Goal: Contribute content: Add original content to the website for others to see

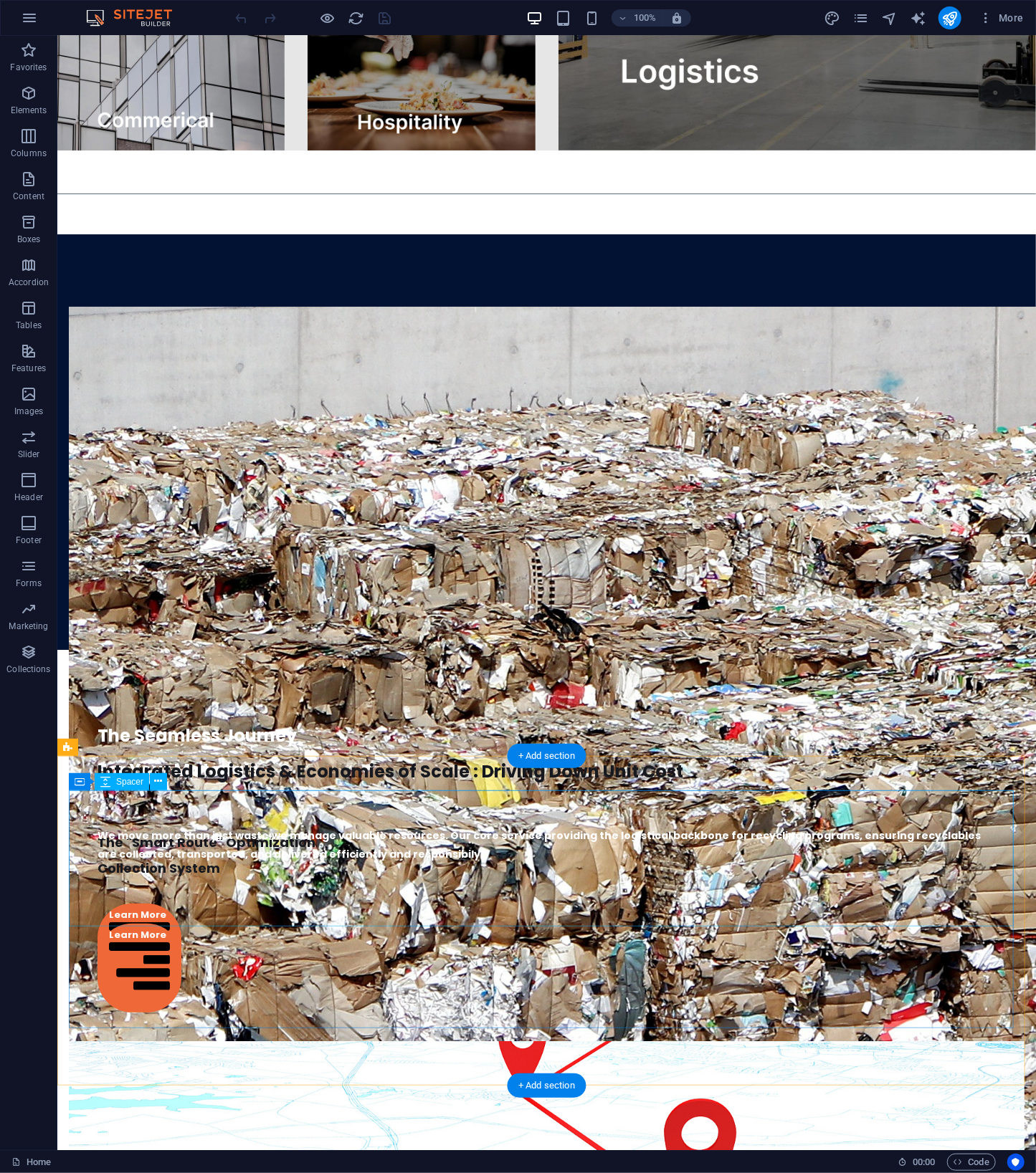
scroll to position [3502, 0]
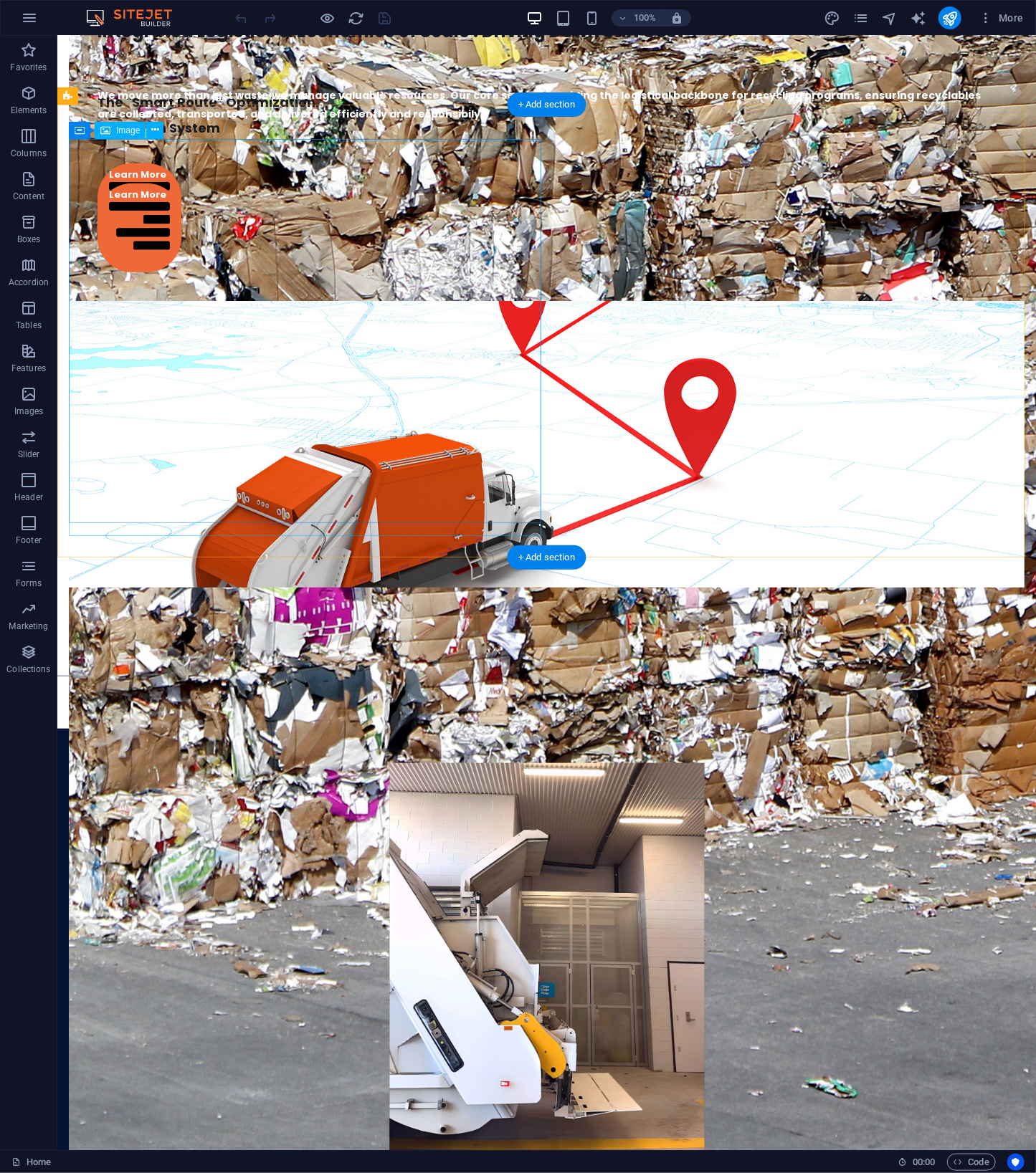
click at [289, 763] on figure at bounding box center [546, 961] width 955 height 397
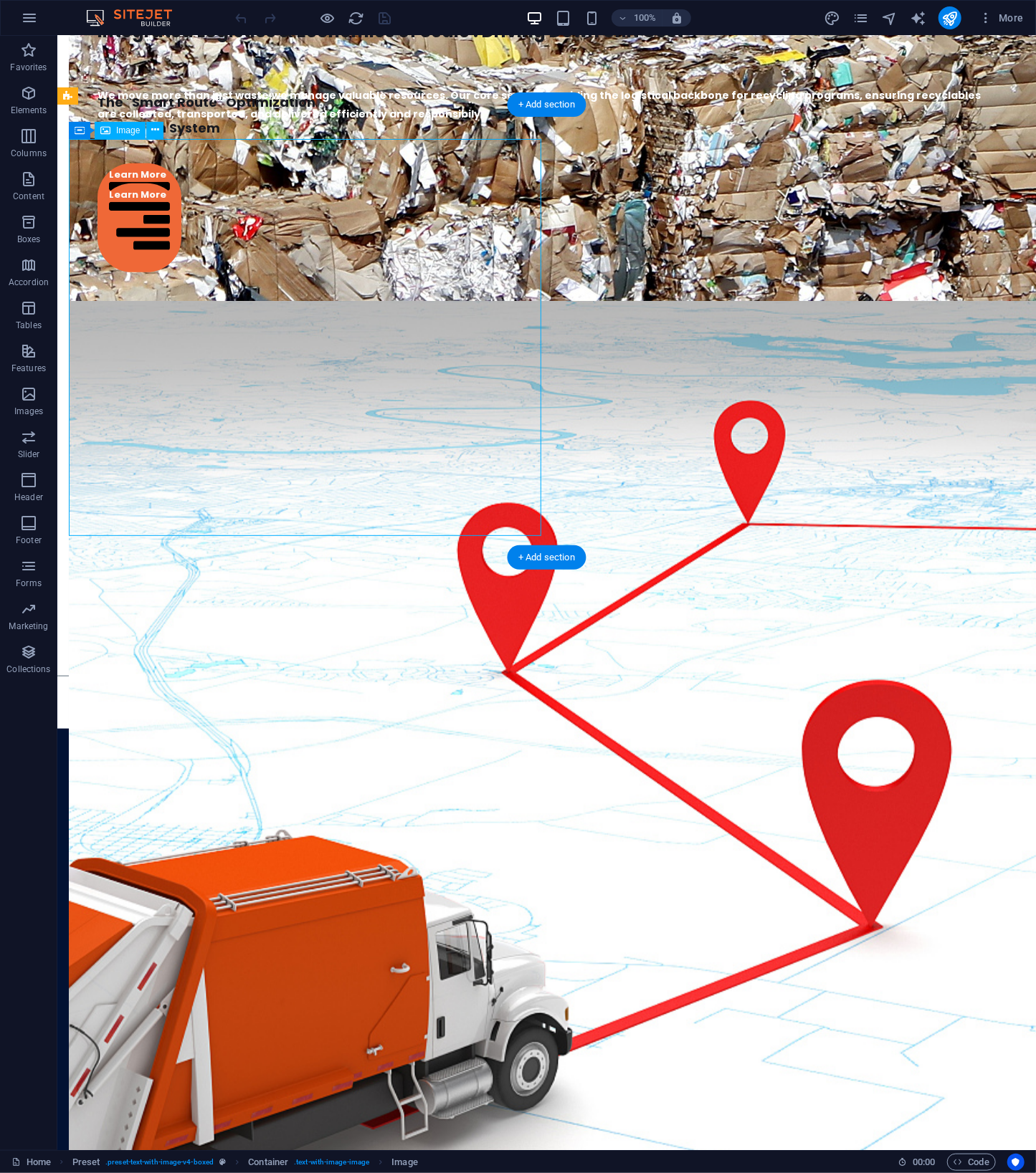
select select "px"
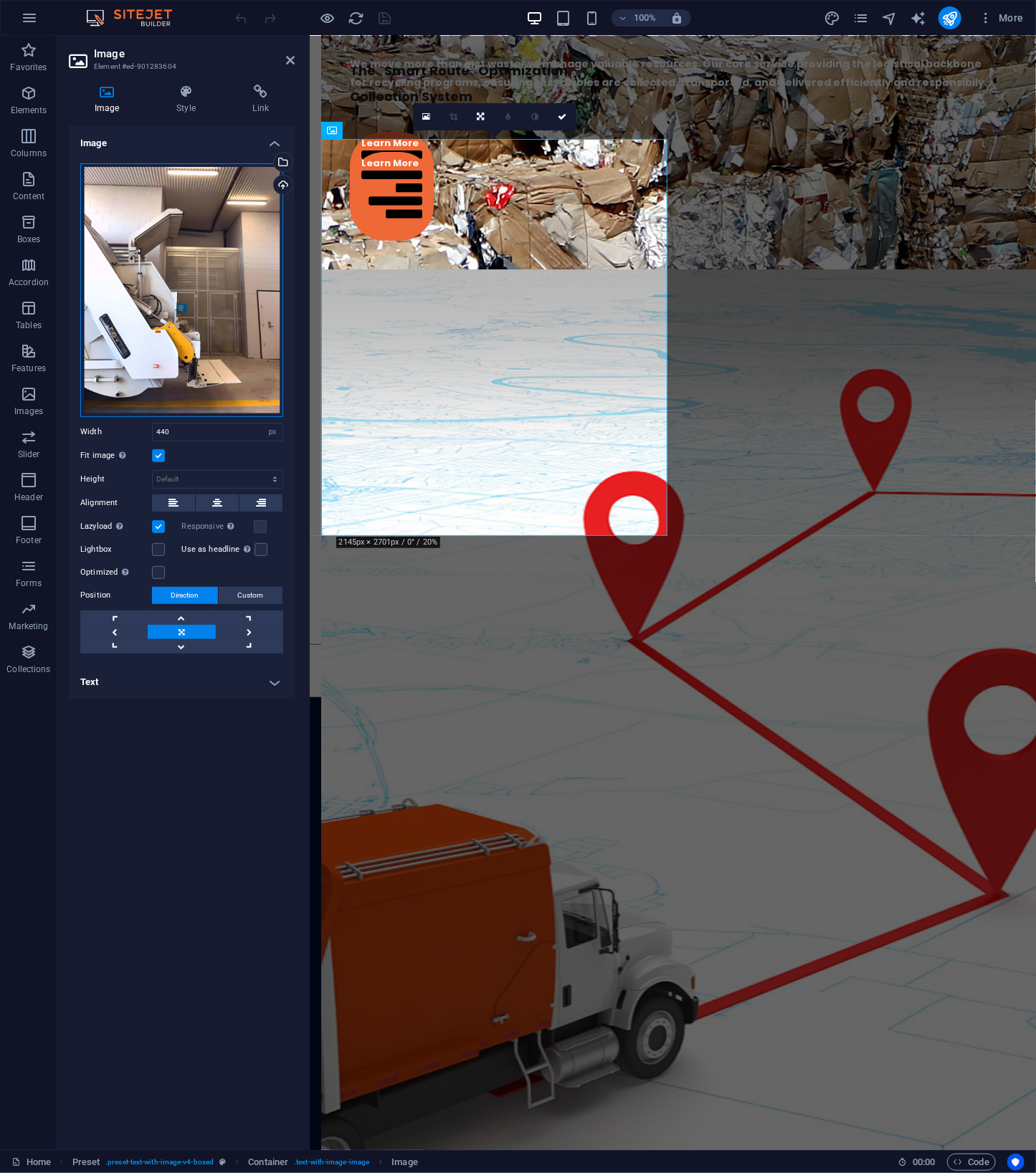
click at [200, 308] on div "Drag files here, click to choose files or select files from Files or our free s…" at bounding box center [181, 290] width 203 height 254
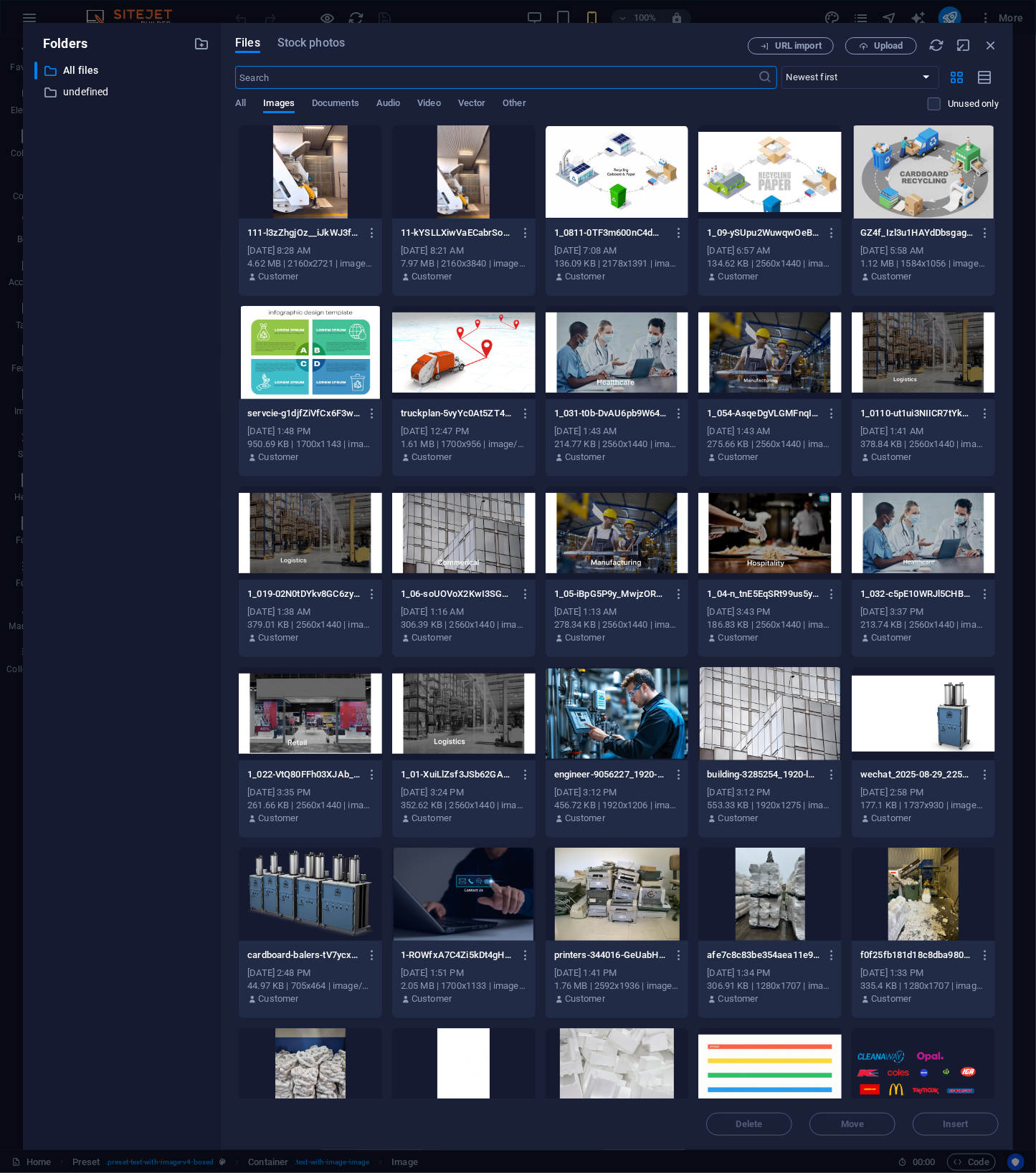
scroll to position [3879, 0]
click at [901, 46] on span "Upload" at bounding box center [888, 46] width 29 height 9
click at [523, 234] on icon "button" at bounding box center [526, 233] width 13 height 13
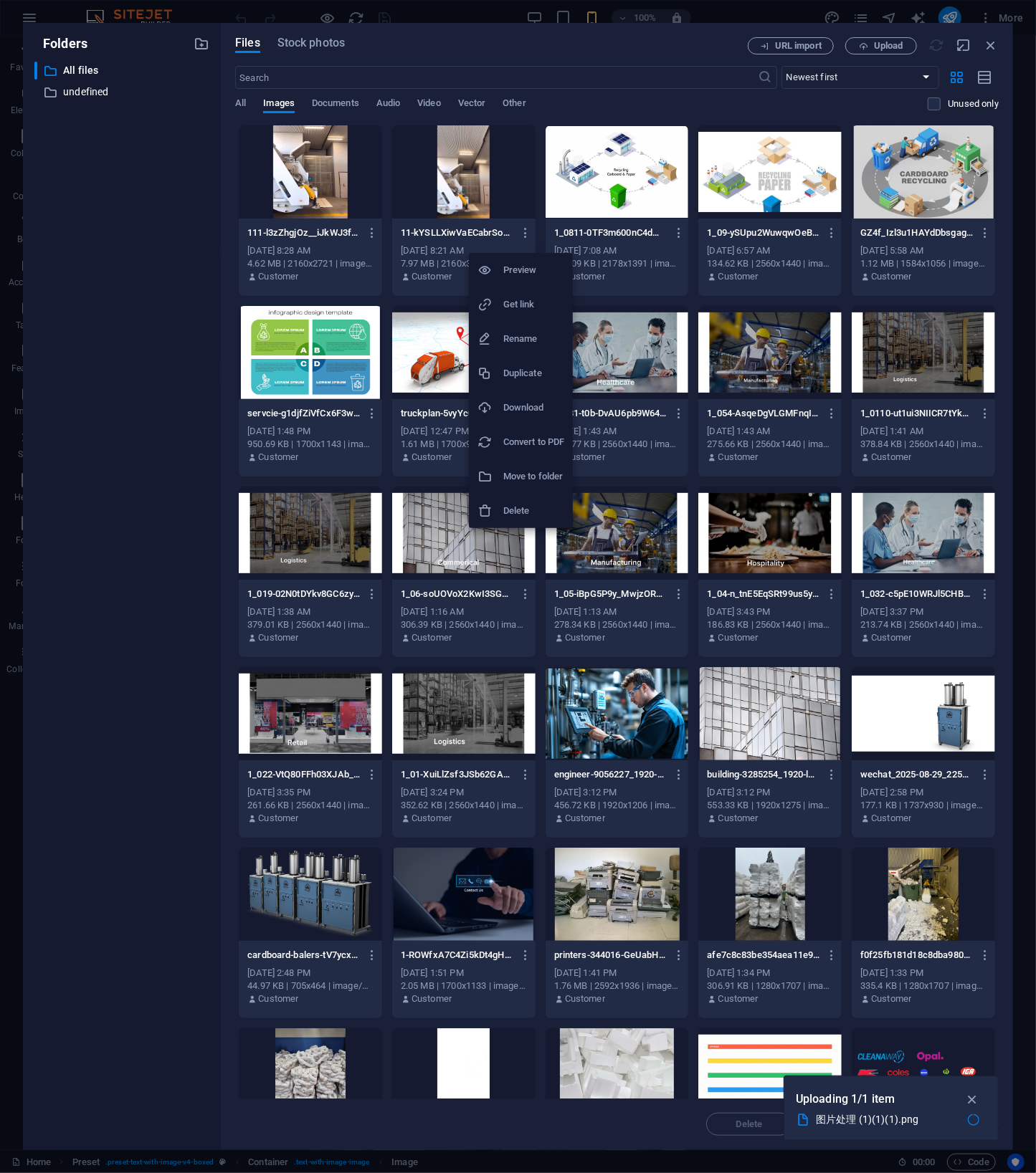
click at [511, 508] on h6 "Delete" at bounding box center [533, 510] width 61 height 17
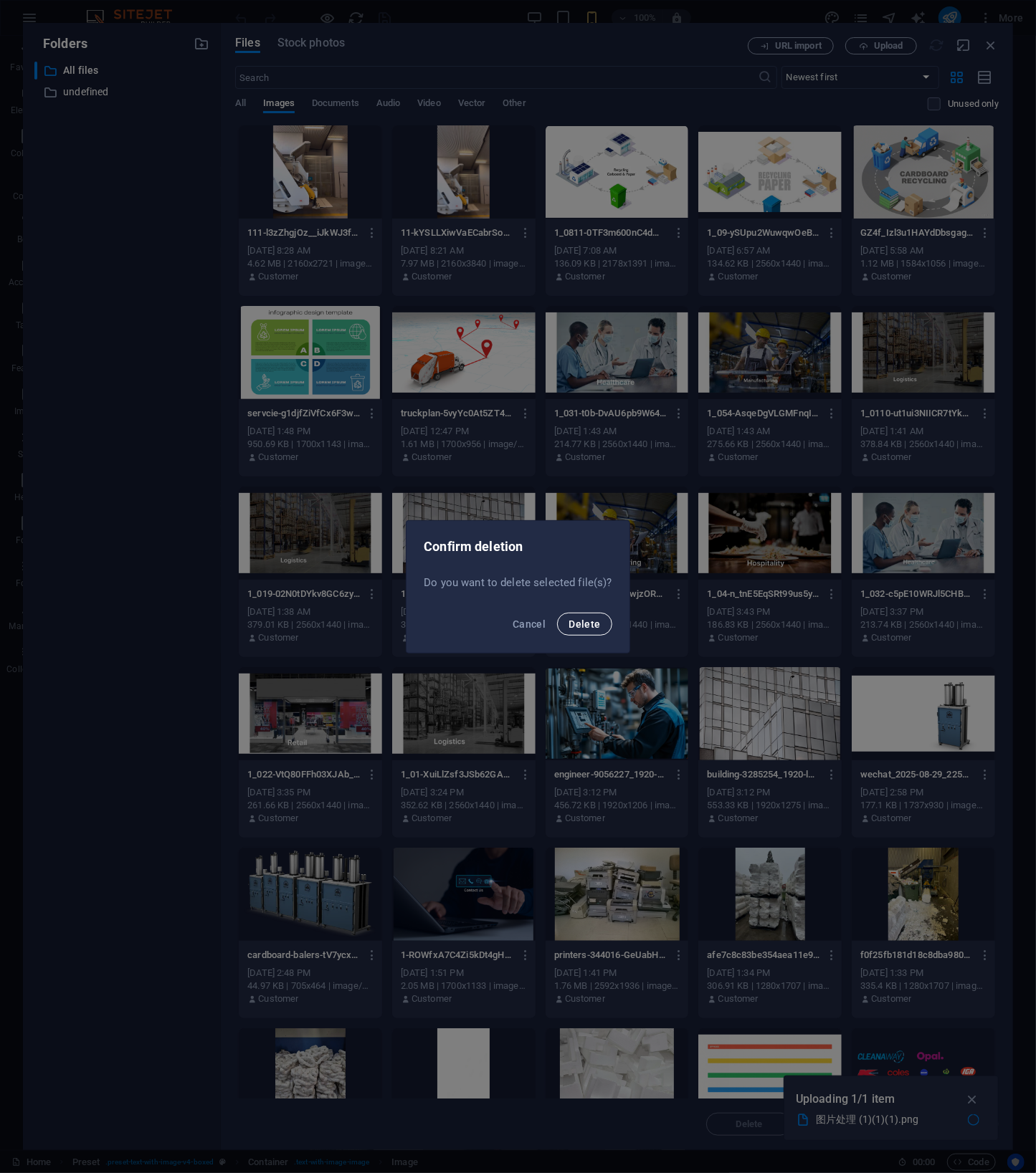
click at [584, 625] on span "Delete" at bounding box center [584, 624] width 32 height 12
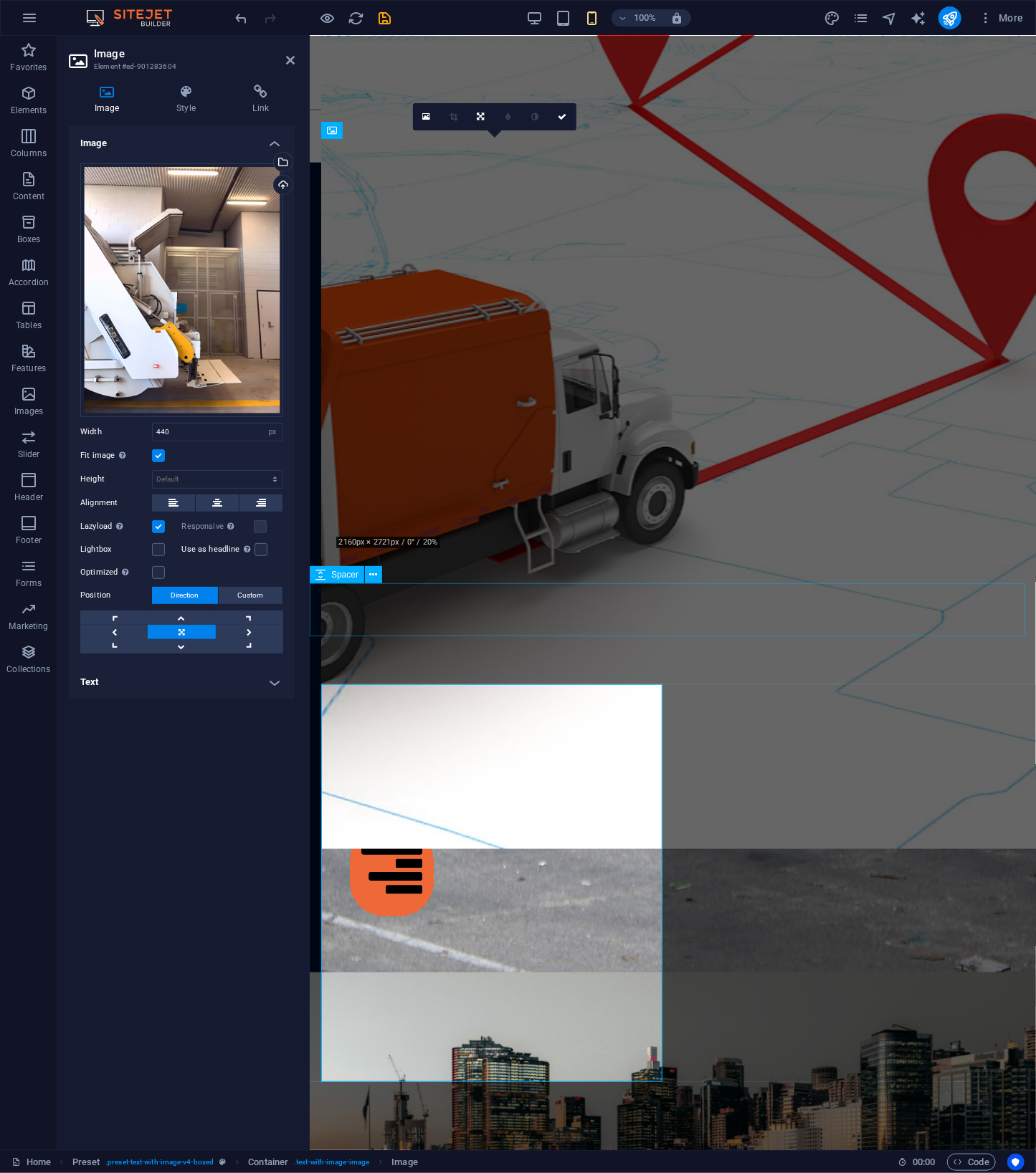
scroll to position [3344, 0]
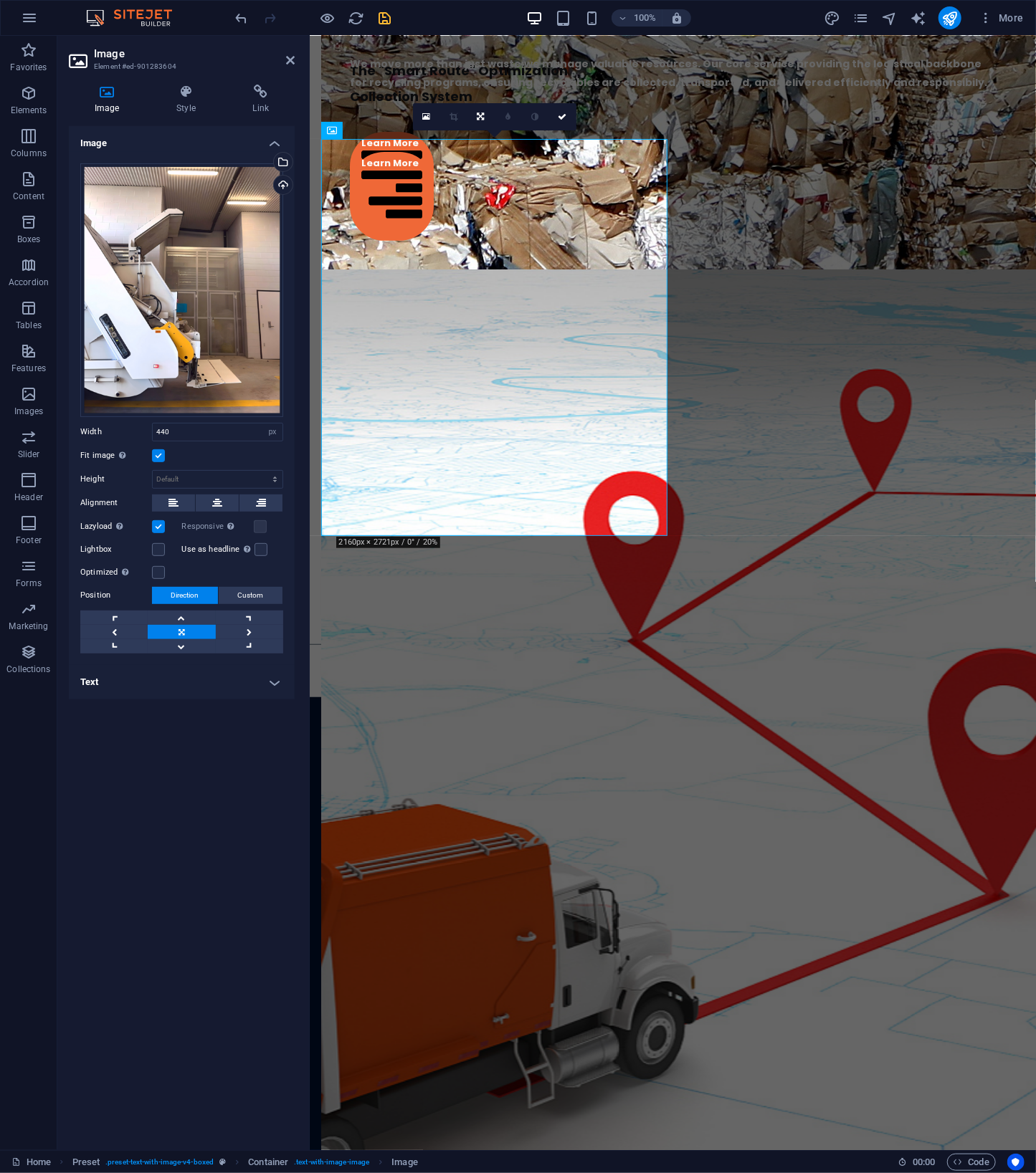
click at [383, 19] on icon "save" at bounding box center [385, 18] width 17 height 17
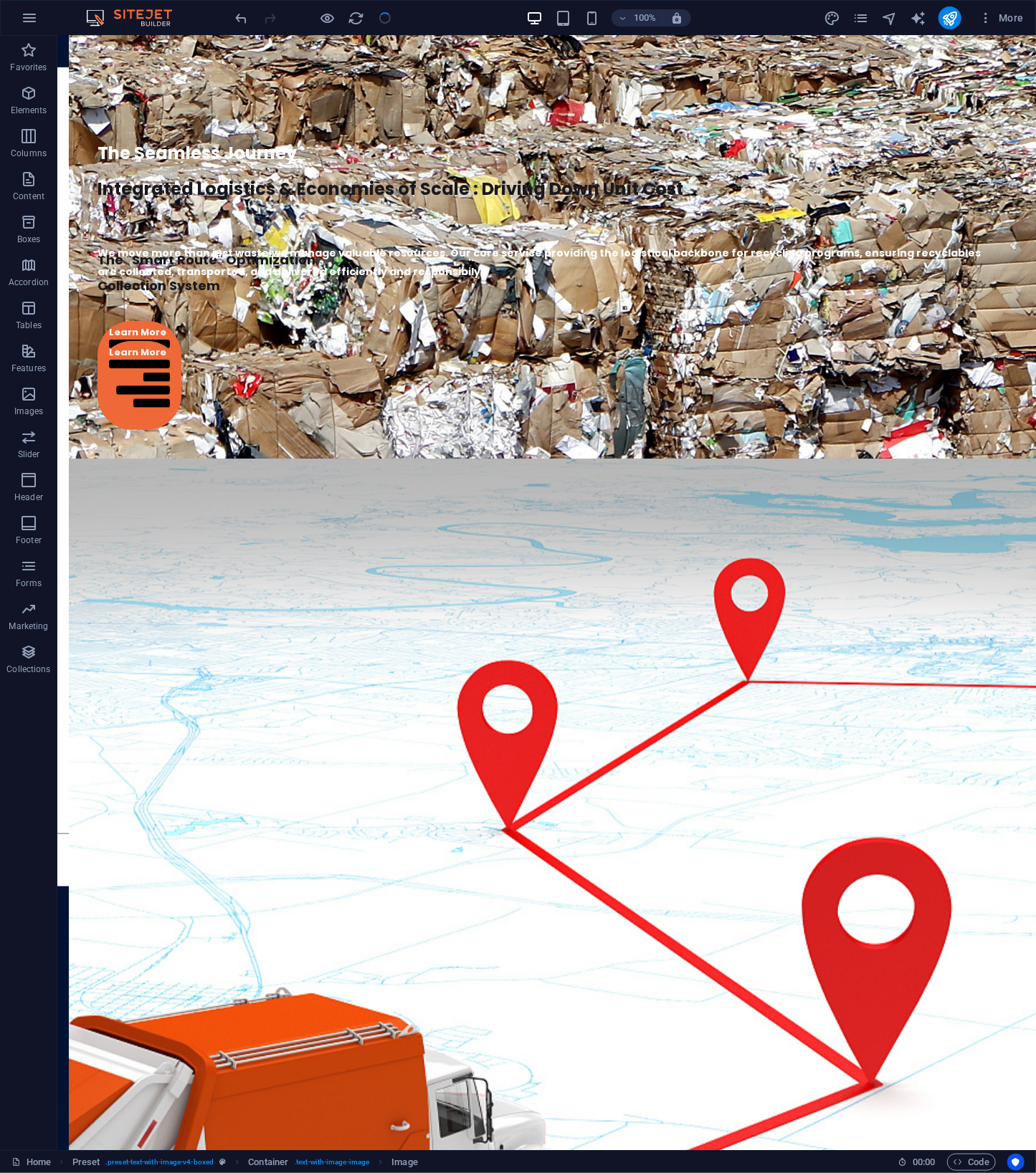
scroll to position [3502, 0]
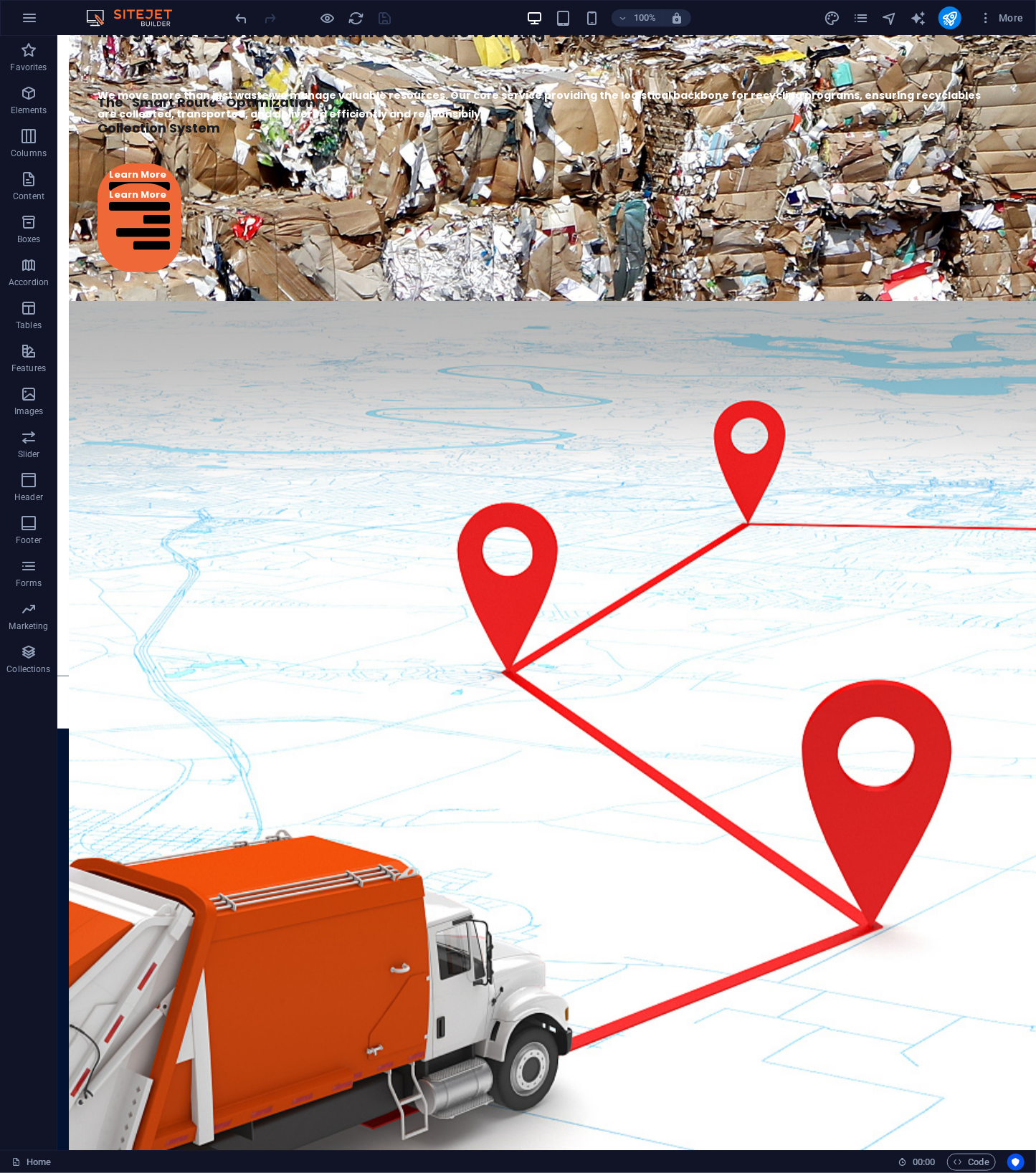
click at [380, 22] on div at bounding box center [312, 18] width 160 height 23
